Goal: Information Seeking & Learning: Learn about a topic

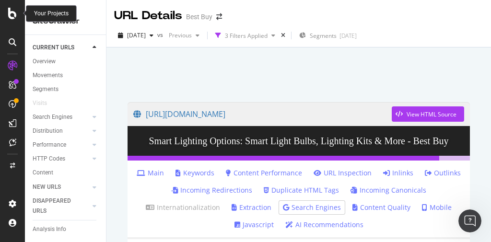
click at [14, 16] on icon at bounding box center [12, 14] width 9 height 12
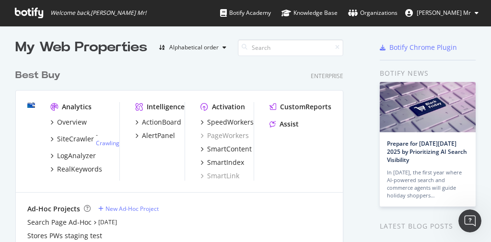
scroll to position [2, 0]
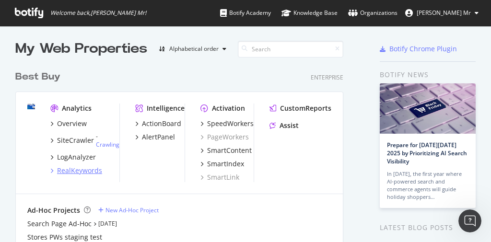
click at [92, 171] on div "RealKeywords" at bounding box center [79, 171] width 45 height 10
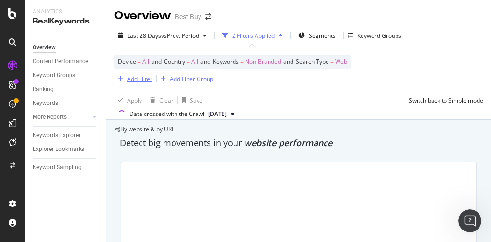
click at [139, 80] on div "Add Filter" at bounding box center [139, 79] width 25 height 8
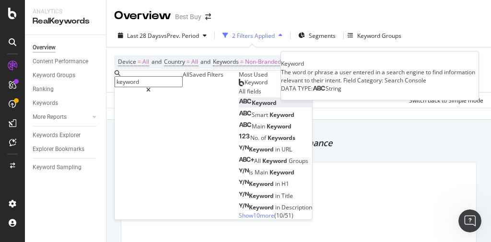
type input "keyword"
click at [252, 107] on span "Keyword" at bounding box center [264, 103] width 25 height 8
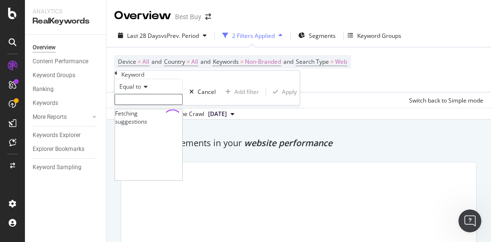
click at [146, 105] on input "text" at bounding box center [149, 99] width 68 height 11
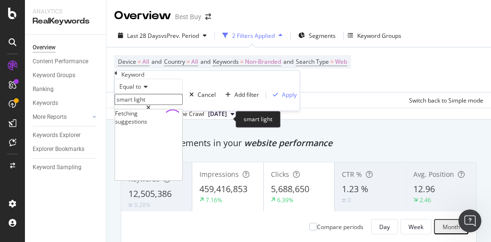
type input "smart lights"
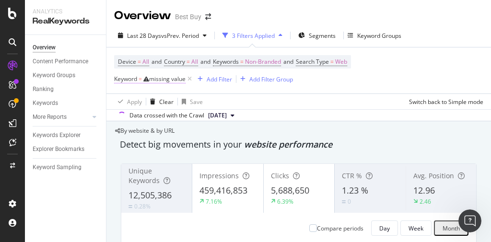
click at [168, 79] on div "missing value" at bounding box center [167, 79] width 36 height 8
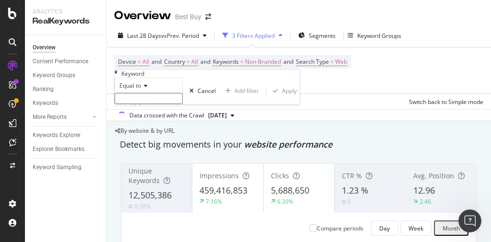
click at [151, 93] on div "Equal to" at bounding box center [149, 85] width 68 height 15
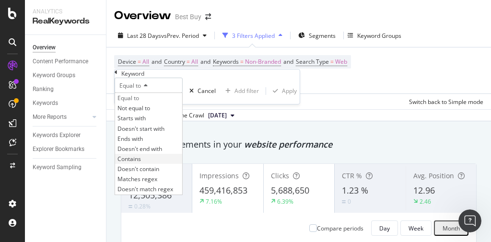
click at [141, 163] on span "Contains" at bounding box center [130, 159] width 24 height 8
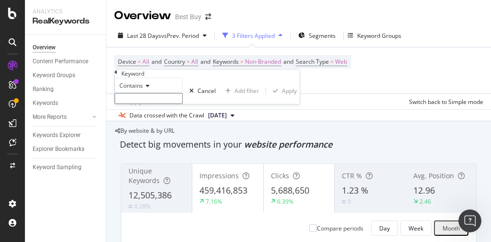
click at [151, 104] on input "text" at bounding box center [149, 98] width 68 height 11
type input "smart lights"
click at [282, 98] on div "Apply" at bounding box center [289, 94] width 15 height 8
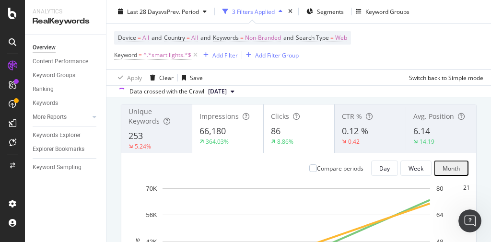
scroll to position [59, 0]
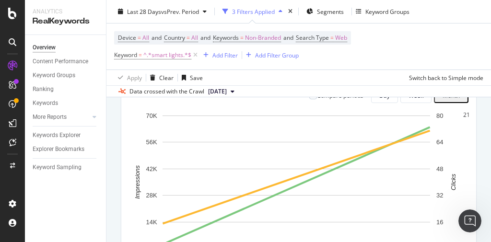
click at [252, 177] on rect "A chart." at bounding box center [297, 182] width 268 height 133
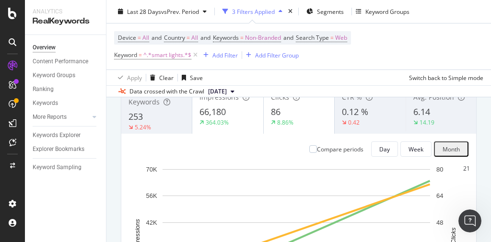
scroll to position [78, 0]
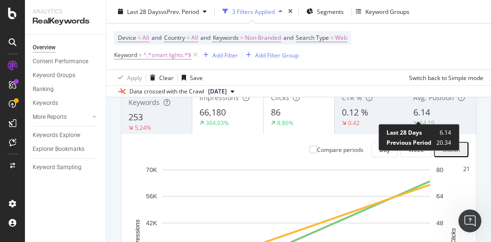
click at [416, 123] on div "Avg. Position 6.14 14.19" at bounding box center [441, 110] width 71 height 44
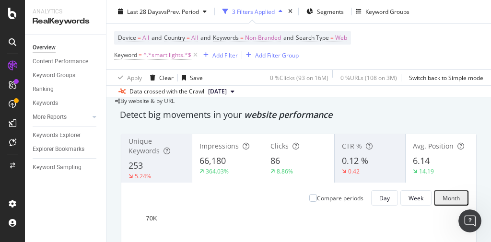
scroll to position [17, 0]
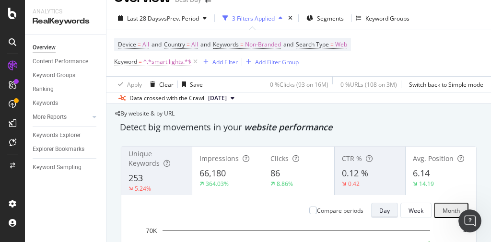
click at [383, 207] on div "Day" at bounding box center [384, 211] width 11 height 8
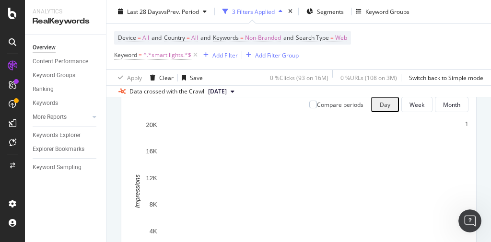
scroll to position [123, 6]
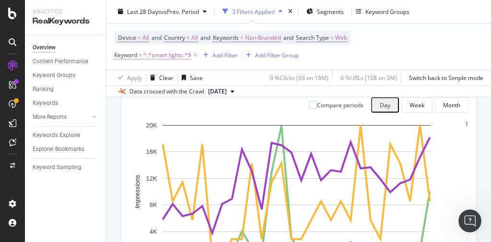
click at [155, 57] on span "^.*smart lights.*$" at bounding box center [167, 54] width 48 height 13
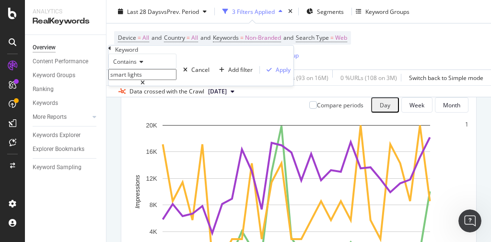
click at [146, 80] on input "smart lights" at bounding box center [142, 74] width 68 height 11
click at [145, 80] on input "smart lights" at bounding box center [142, 74] width 68 height 11
click at [153, 80] on input "smart lights" at bounding box center [142, 74] width 68 height 11
click at [153, 80] on input "smart light" at bounding box center [142, 74] width 68 height 11
type input "smart lighting"
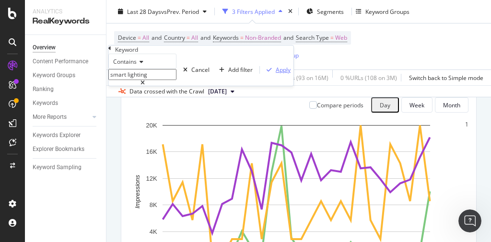
click at [276, 74] on div "Apply" at bounding box center [283, 70] width 15 height 8
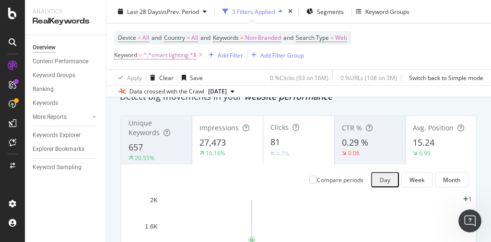
scroll to position [45, 6]
